Goal: Go to known website: Access a specific website the user already knows

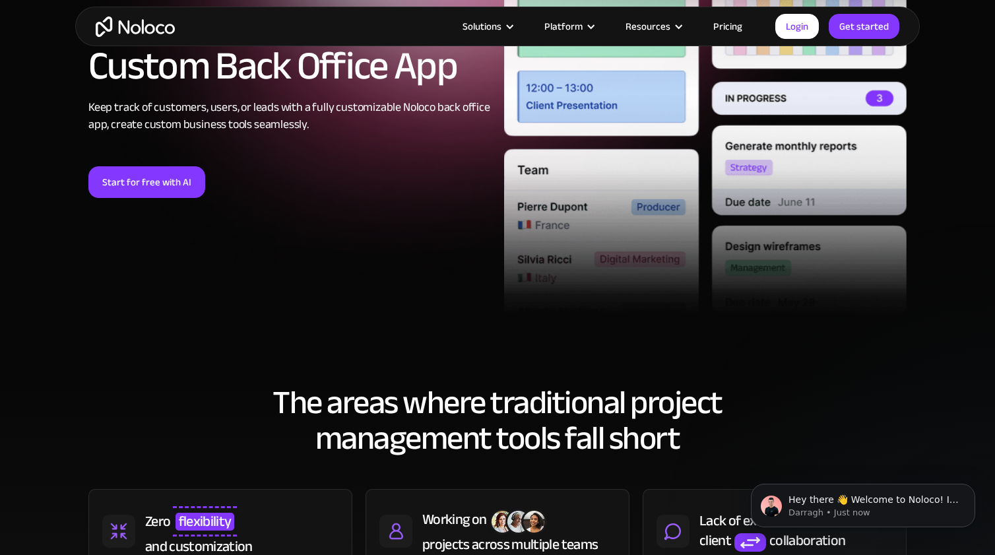
scroll to position [95, 0]
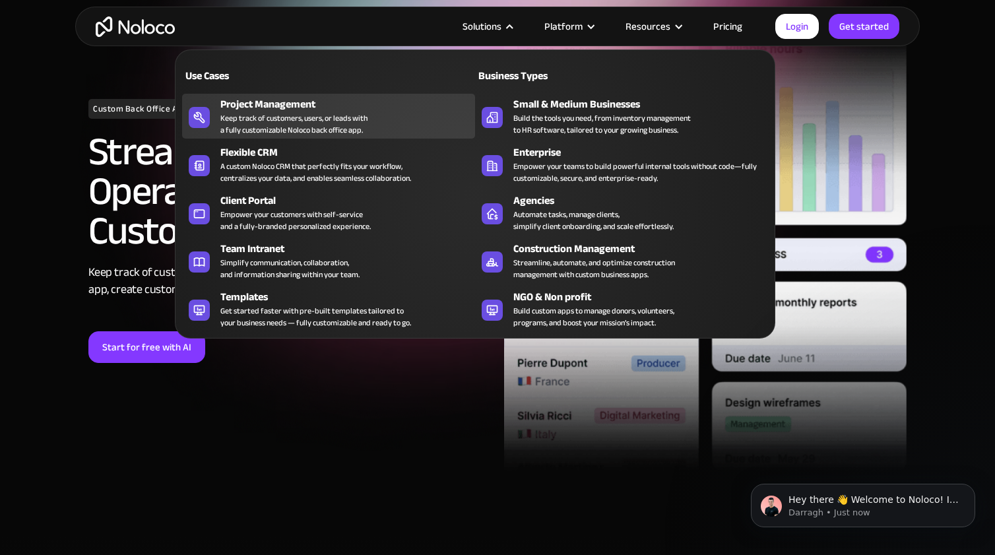
click at [300, 112] on div "Keep track of customers, users, or leads with a fully customizable Noloco back …" at bounding box center [293, 124] width 147 height 24
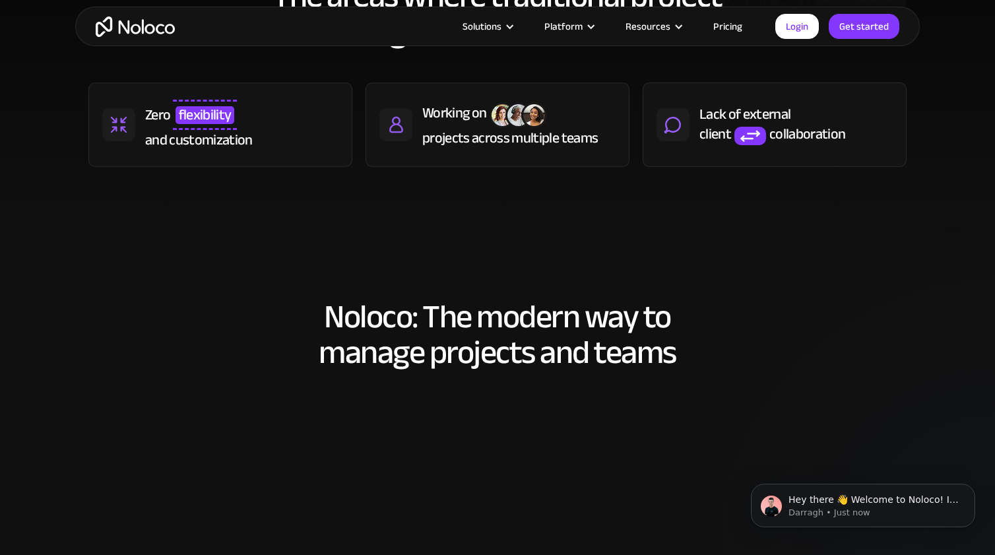
scroll to position [656, 0]
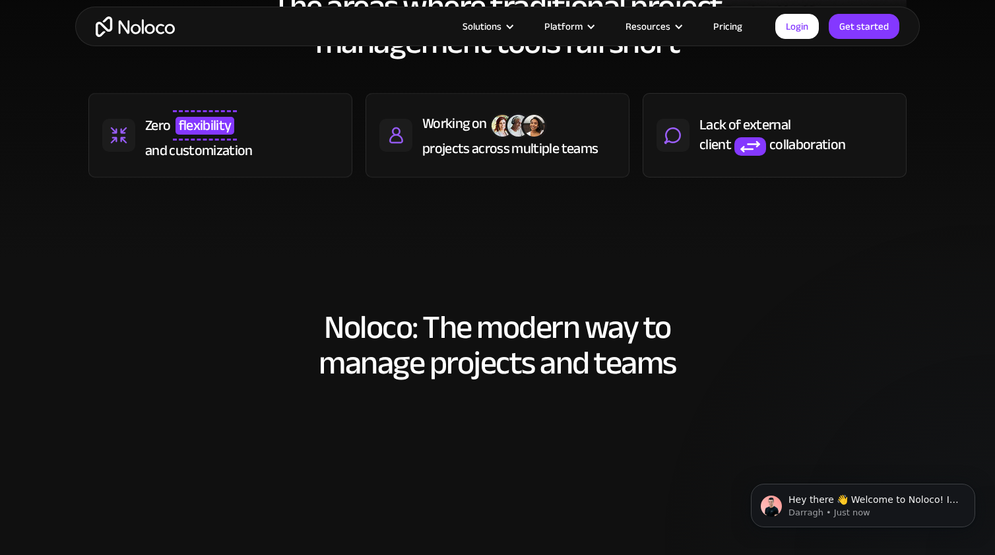
click at [229, 125] on span "flexibility" at bounding box center [204, 125] width 59 height 17
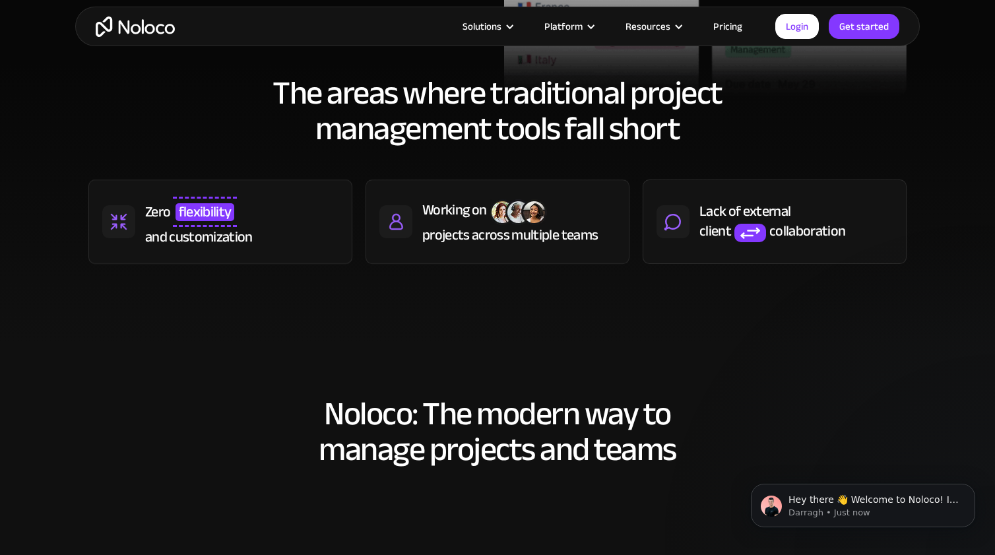
scroll to position [543, 0]
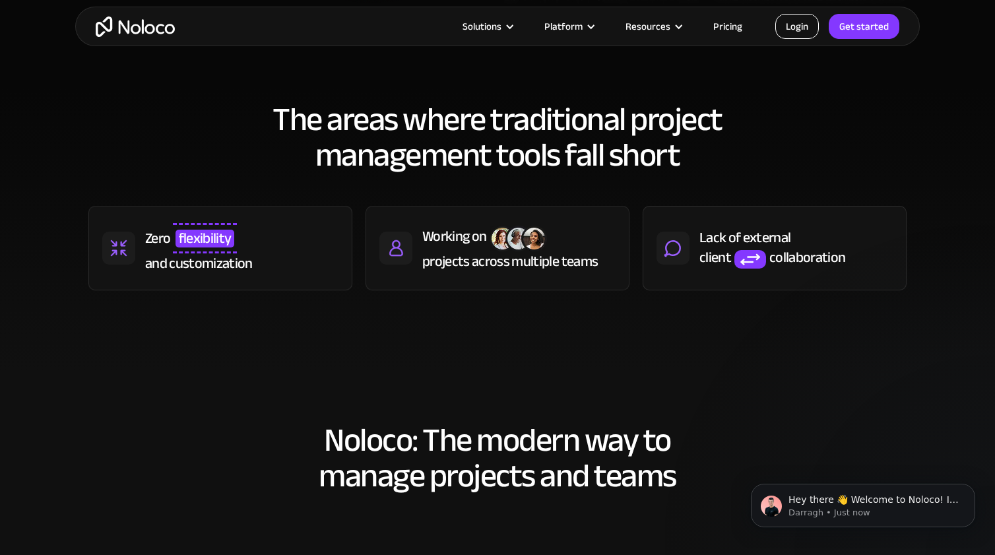
click at [813, 26] on link "Login" at bounding box center [797, 26] width 44 height 25
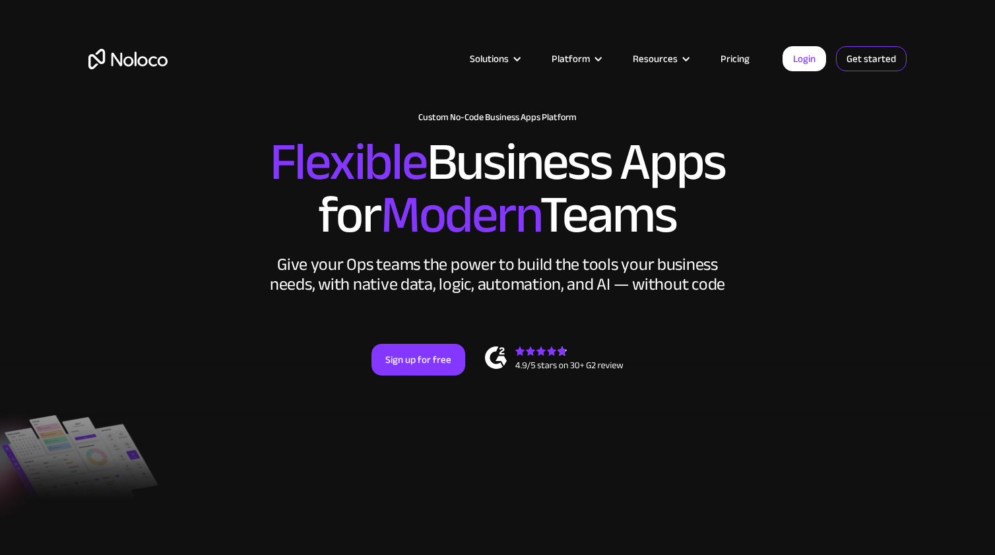
click at [861, 63] on link "Get started" at bounding box center [871, 58] width 71 height 25
